Goal: Task Accomplishment & Management: Manage account settings

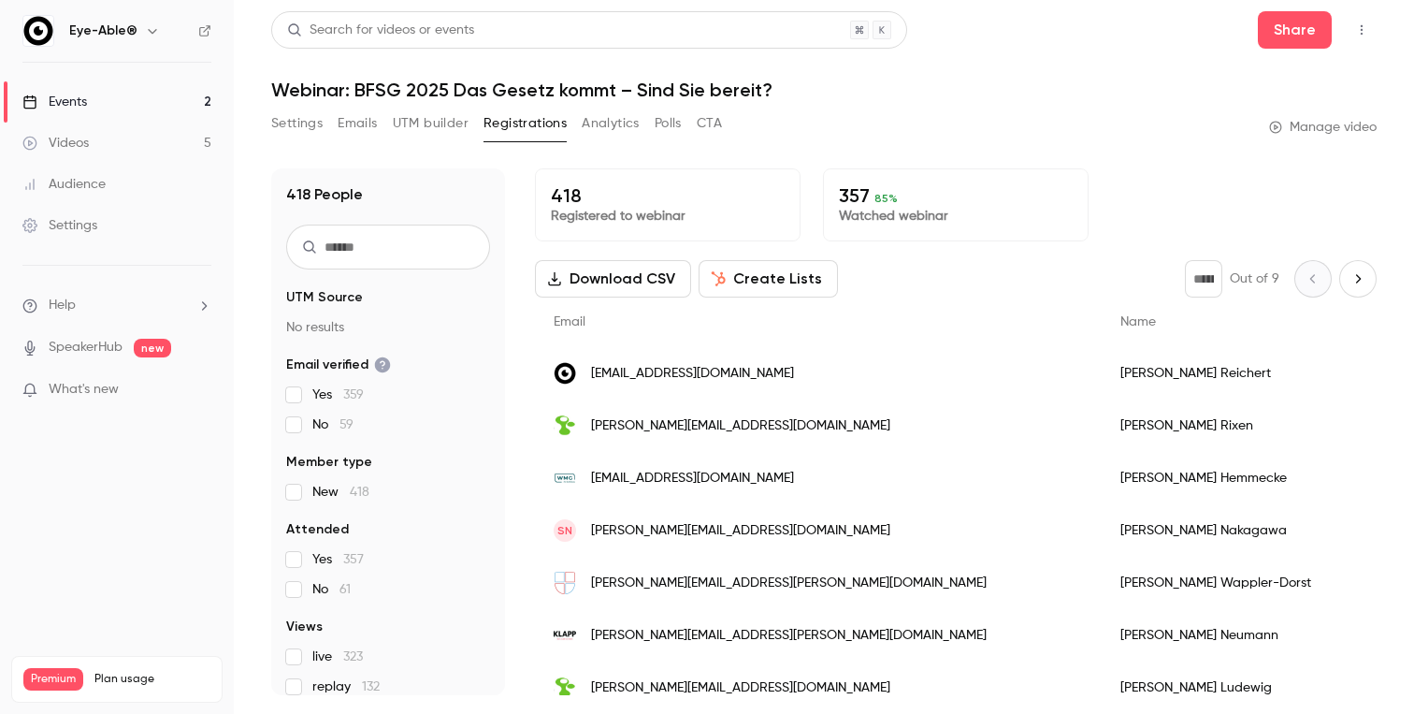
click at [93, 105] on link "Events 2" at bounding box center [117, 101] width 234 height 41
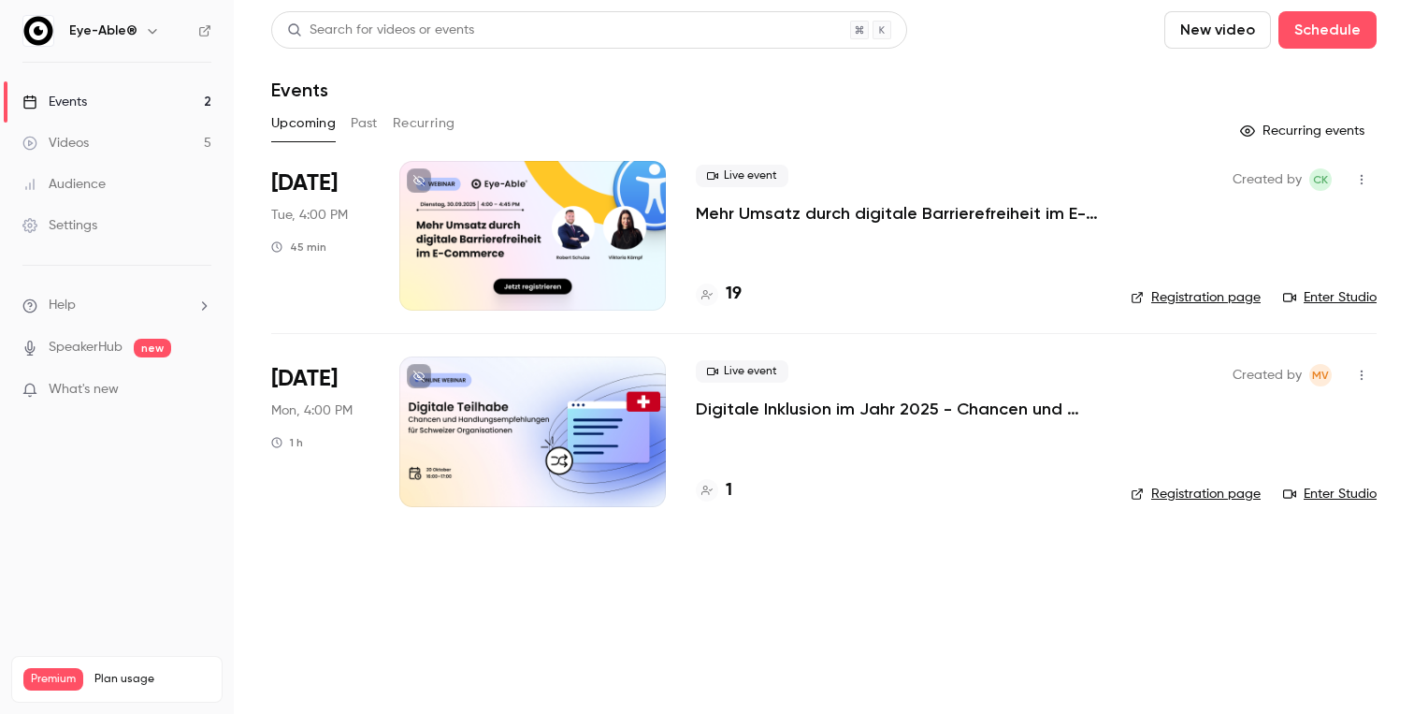
click at [515, 442] on div at bounding box center [532, 431] width 267 height 150
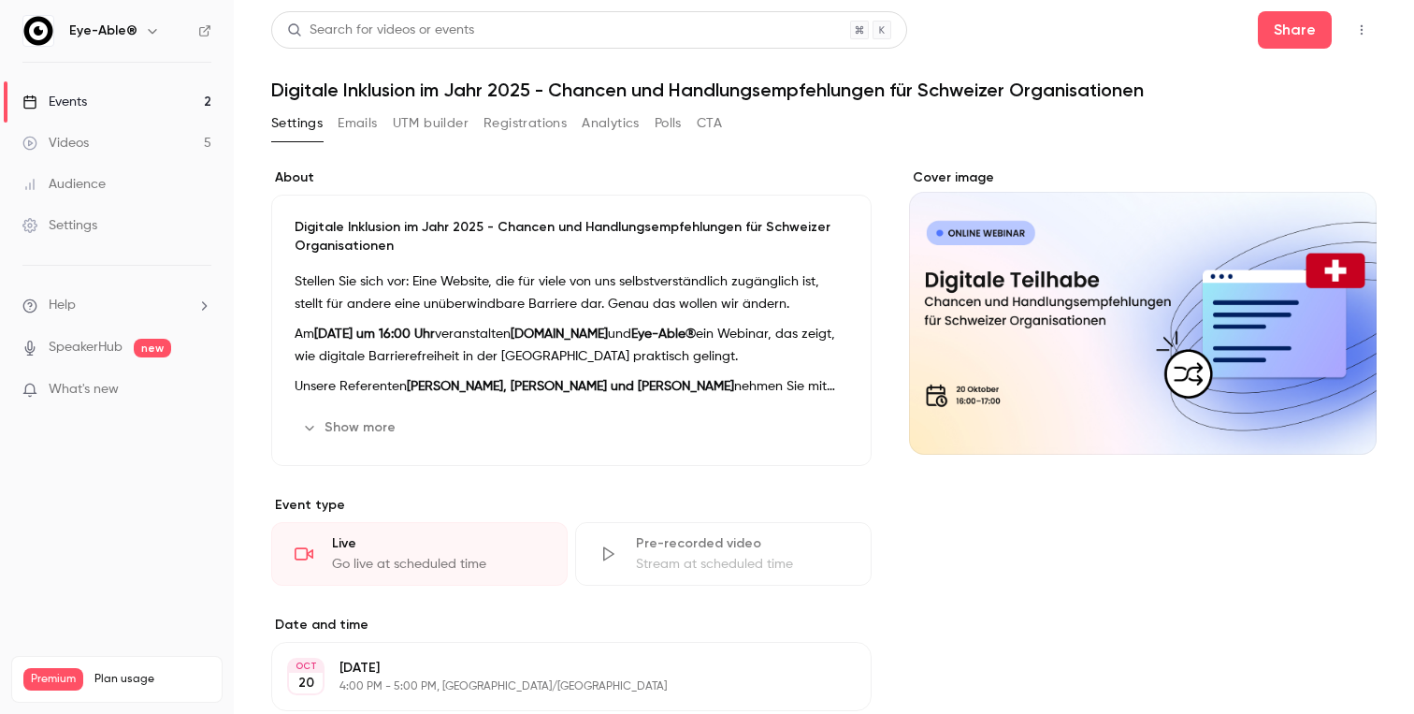
click at [523, 128] on button "Registrations" at bounding box center [525, 123] width 83 height 30
